Goal: Transaction & Acquisition: Purchase product/service

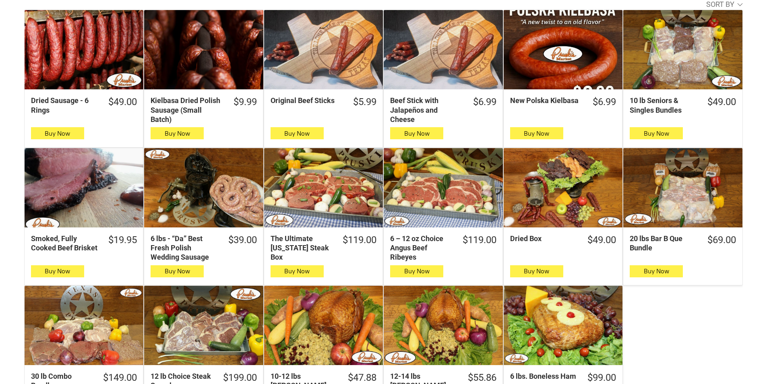
scroll to position [282, 0]
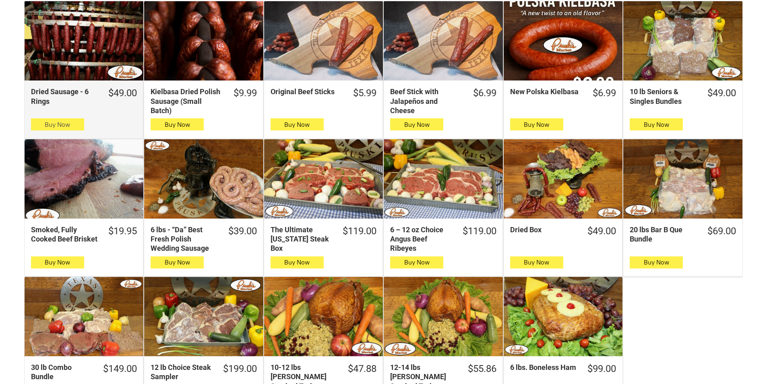
click at [81, 126] on button "Buy Now" at bounding box center [57, 124] width 53 height 12
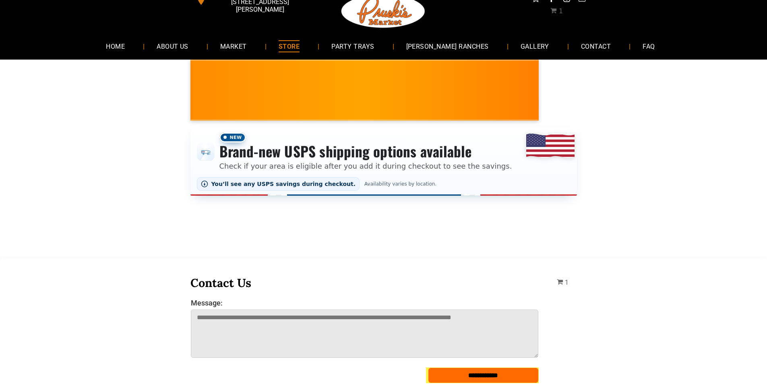
scroll to position [0, 0]
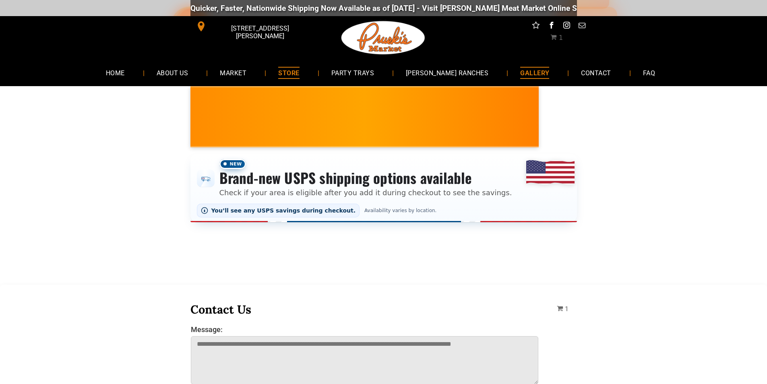
click at [520, 71] on span "GALLERY" at bounding box center [534, 73] width 29 height 12
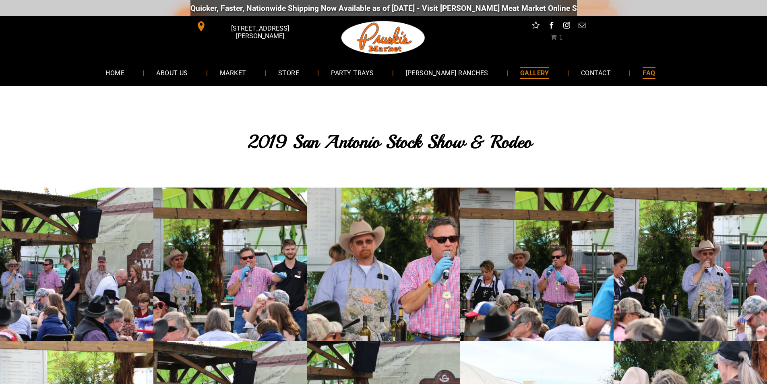
click at [647, 66] on link "FAQ" at bounding box center [648, 72] width 37 height 21
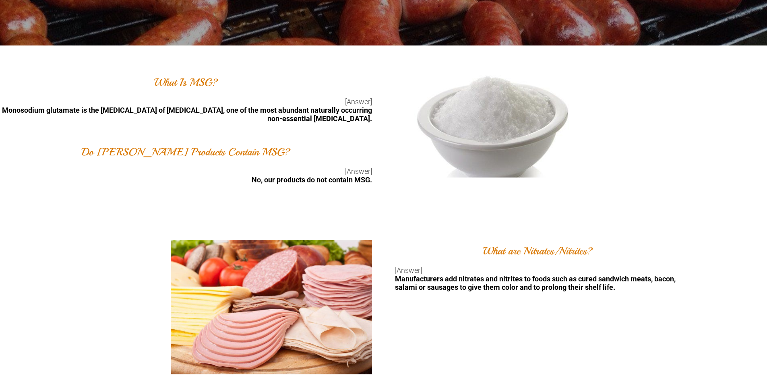
scroll to position [161, 0]
